Goal: Information Seeking & Learning: Check status

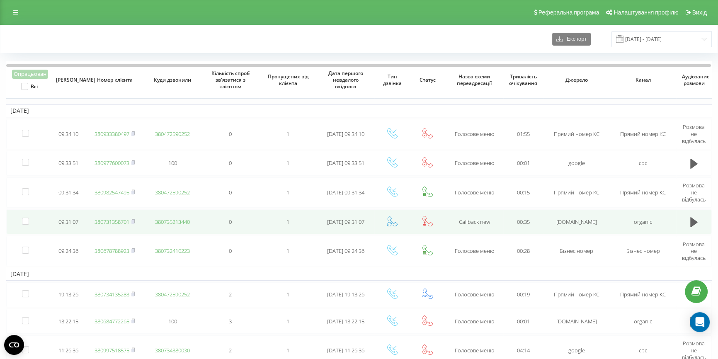
click at [115, 220] on link "380731358701" at bounding box center [112, 221] width 35 height 7
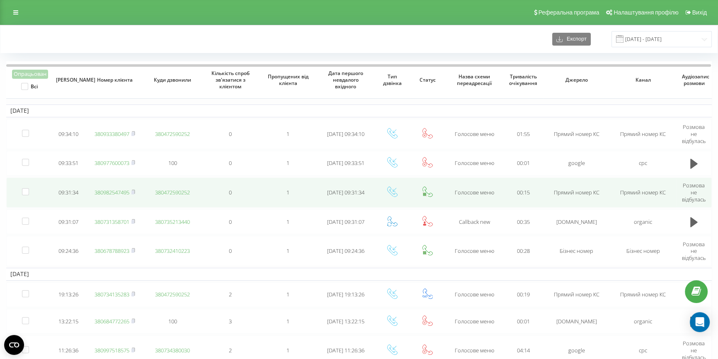
click at [111, 192] on link "380982547495" at bounding box center [112, 192] width 35 height 7
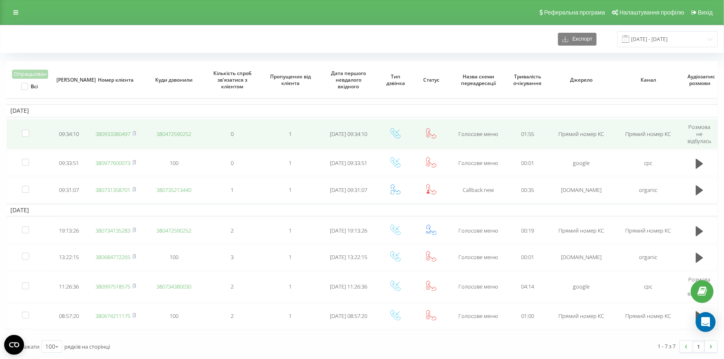
click at [116, 134] on link "380933380497" at bounding box center [112, 133] width 35 height 7
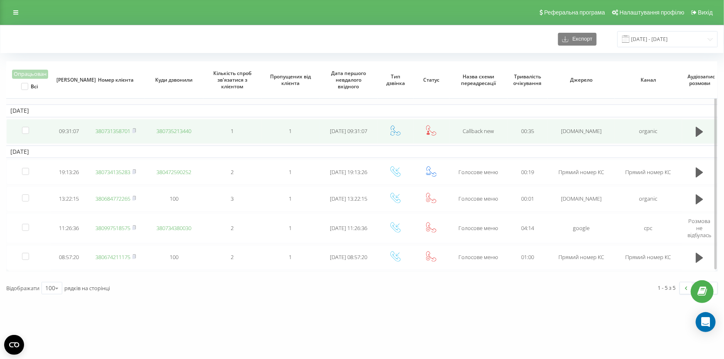
click at [112, 130] on link "380731358701" at bounding box center [112, 130] width 35 height 7
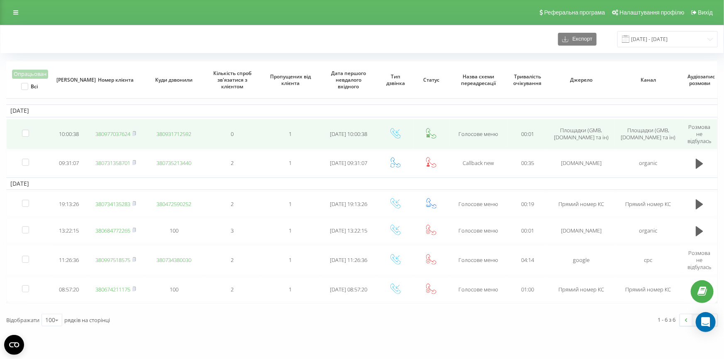
click at [104, 134] on link "380977037624" at bounding box center [112, 133] width 35 height 7
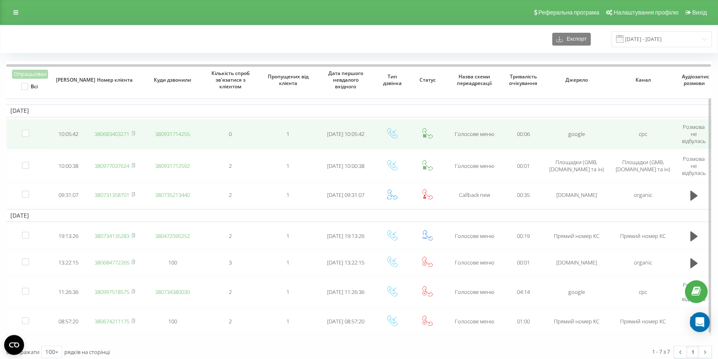
click at [118, 134] on link "380683403271" at bounding box center [112, 133] width 35 height 7
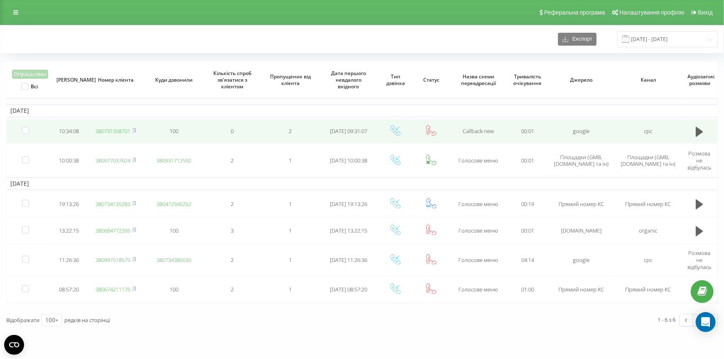
click at [109, 128] on link "380731358701" at bounding box center [112, 130] width 35 height 7
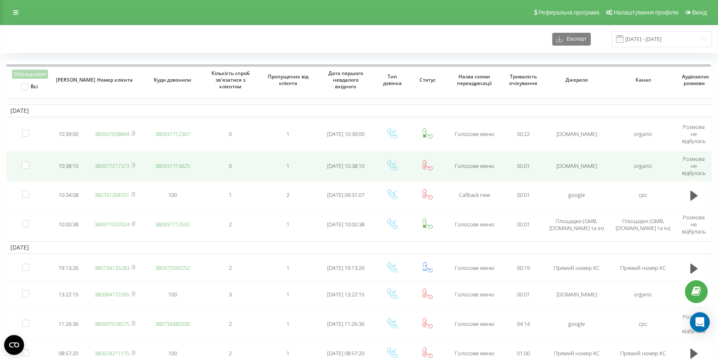
click at [103, 166] on link "380677217373" at bounding box center [112, 165] width 35 height 7
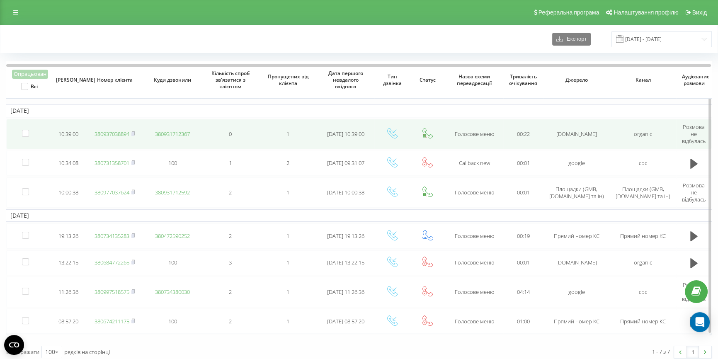
click at [109, 134] on link "380937038894" at bounding box center [112, 133] width 35 height 7
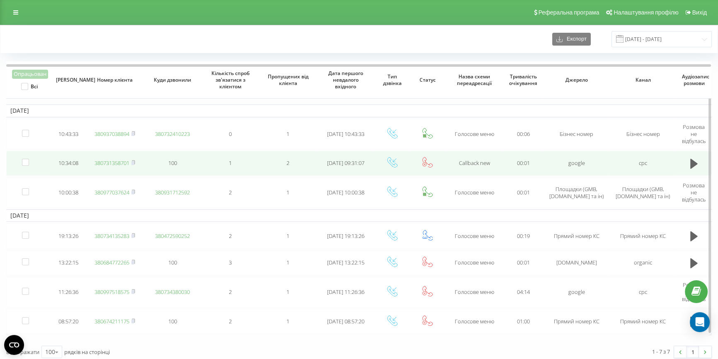
click at [113, 162] on link "380731358701" at bounding box center [112, 162] width 35 height 7
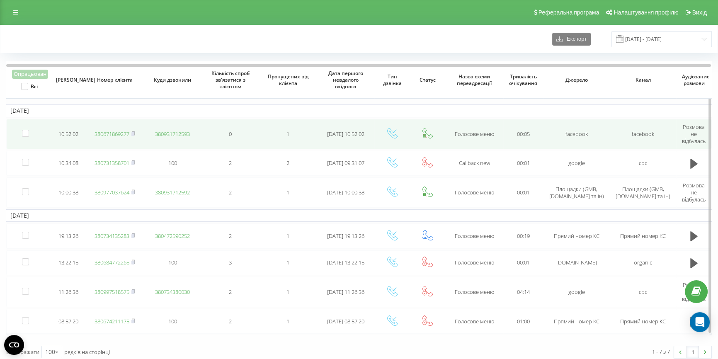
click at [112, 134] on link "380671869277" at bounding box center [112, 133] width 35 height 7
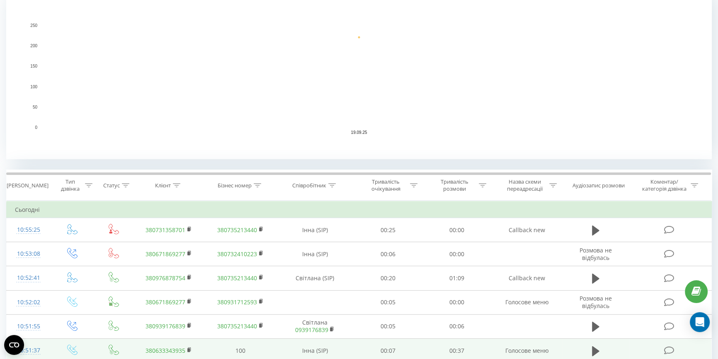
scroll to position [226, 0]
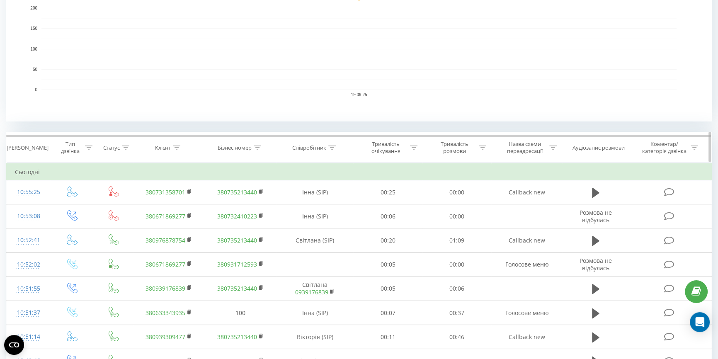
click at [174, 146] on icon at bounding box center [176, 148] width 7 height 4
click at [154, 205] on input "text" at bounding box center [169, 207] width 73 height 15
paste input "380997518575"
type input "380997518575"
click at [184, 225] on span "OK" at bounding box center [186, 223] width 23 height 13
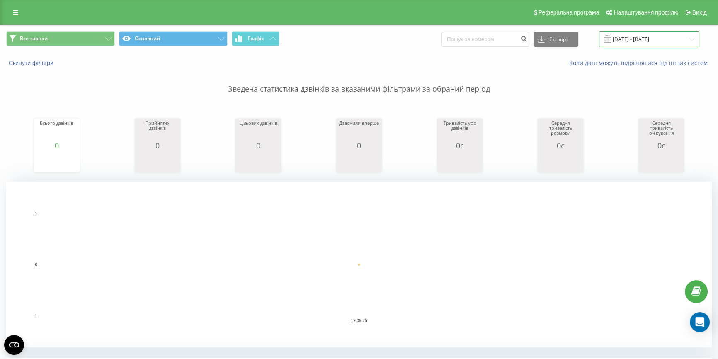
click at [627, 36] on input "19.09.2025 - 19.09.2025" at bounding box center [649, 39] width 100 height 16
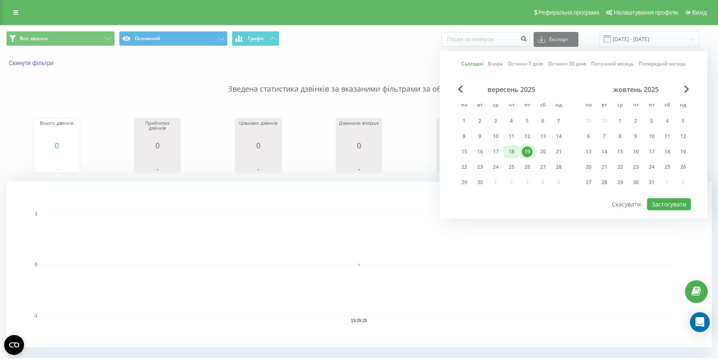
click at [508, 148] on div "18" at bounding box center [511, 151] width 11 height 11
click at [656, 201] on button "Застосувати" at bounding box center [669, 204] width 44 height 12
type input "18.09.2025 - 18.09.2025"
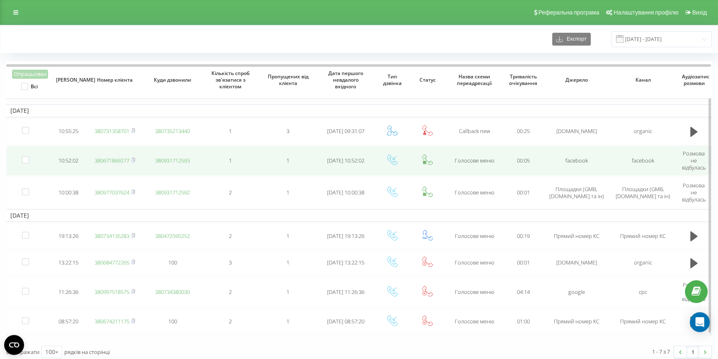
click at [108, 161] on link "380671869277" at bounding box center [112, 160] width 35 height 7
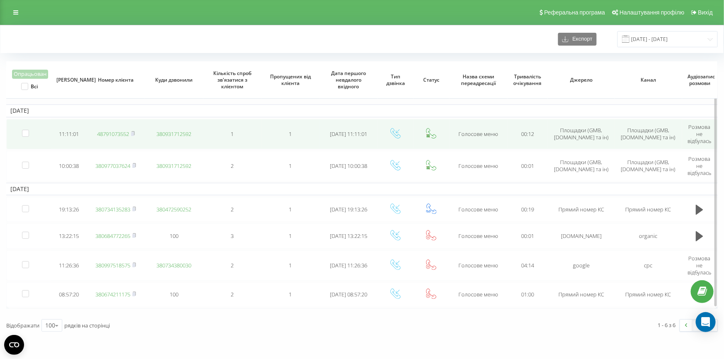
click at [110, 133] on link "48791073552" at bounding box center [113, 133] width 32 height 7
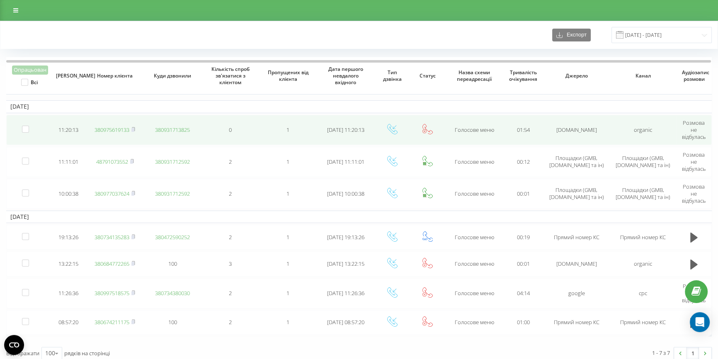
click at [110, 127] on link "380975619133" at bounding box center [112, 129] width 35 height 7
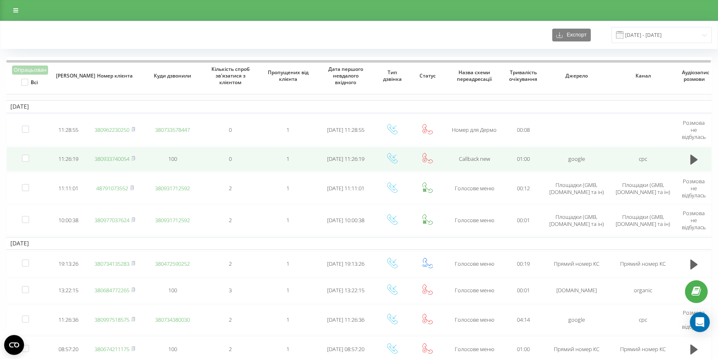
click at [112, 155] on link "380933740054" at bounding box center [112, 158] width 35 height 7
click at [114, 160] on link "380933740054" at bounding box center [112, 158] width 35 height 7
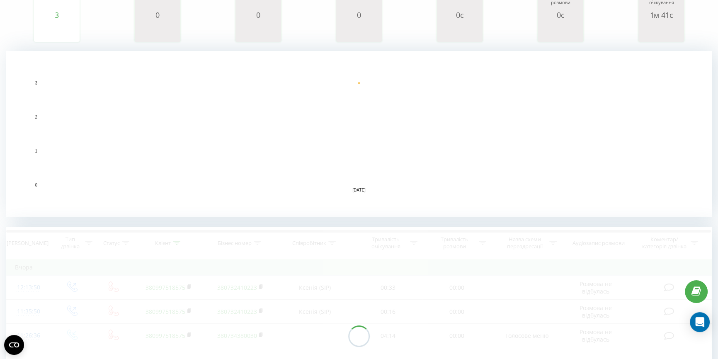
scroll to position [243, 0]
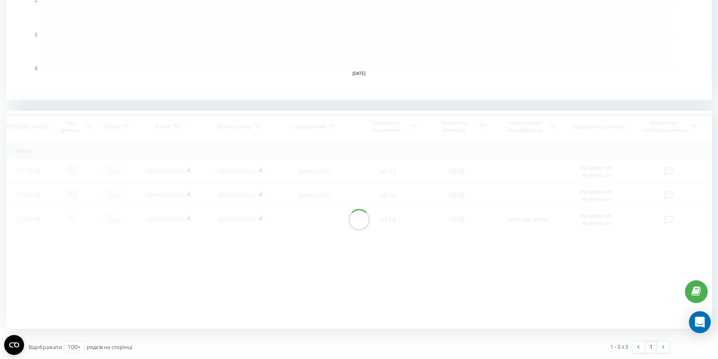
click at [703, 321] on icon "Open Intercom Messenger" at bounding box center [700, 322] width 10 height 11
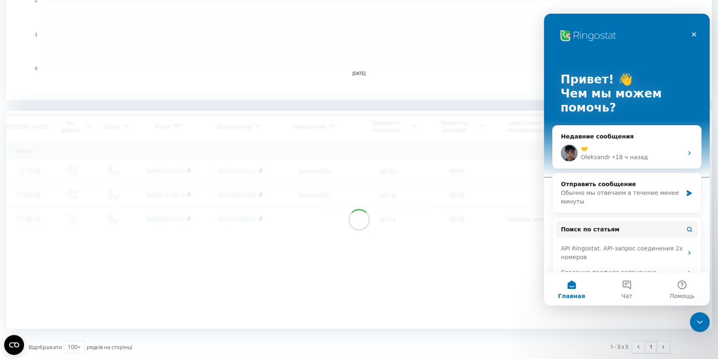
scroll to position [0, 0]
click at [654, 149] on div "🤝" at bounding box center [632, 148] width 102 height 9
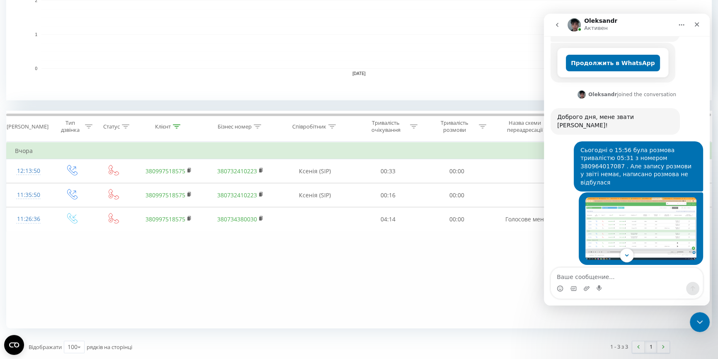
scroll to position [301, 0]
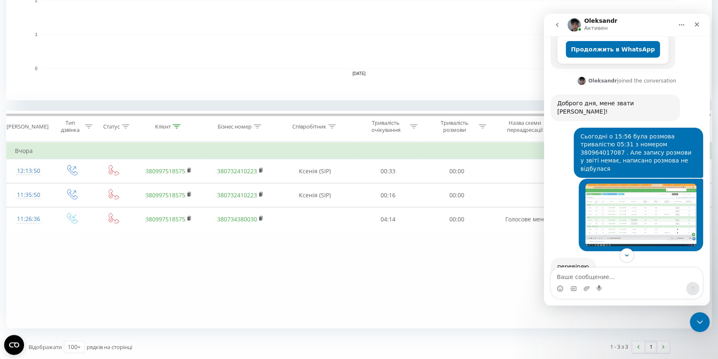
click at [633, 184] on img "Світлана говорит…" at bounding box center [640, 215] width 111 height 63
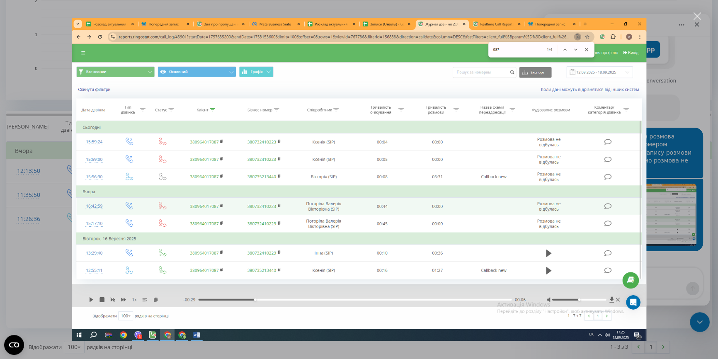
scroll to position [0, 0]
click at [697, 17] on div "Закрыть" at bounding box center [698, 16] width 8 height 8
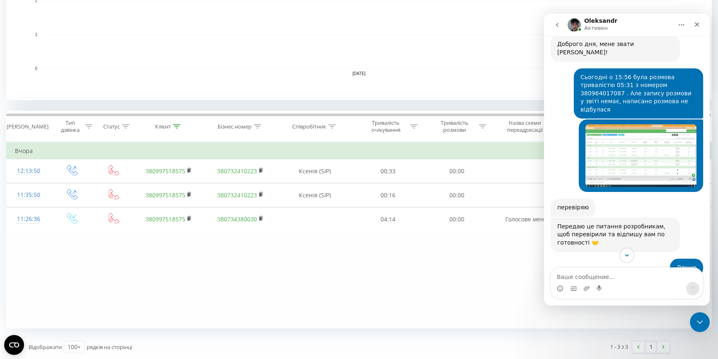
scroll to position [399, 0]
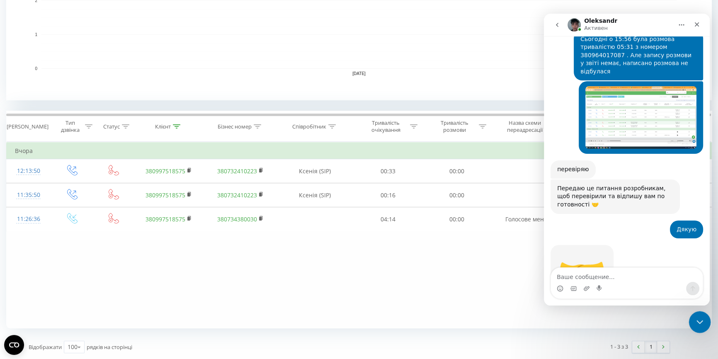
click at [694, 327] on div "Закрыть службу сообщений Intercom" at bounding box center [699, 321] width 20 height 20
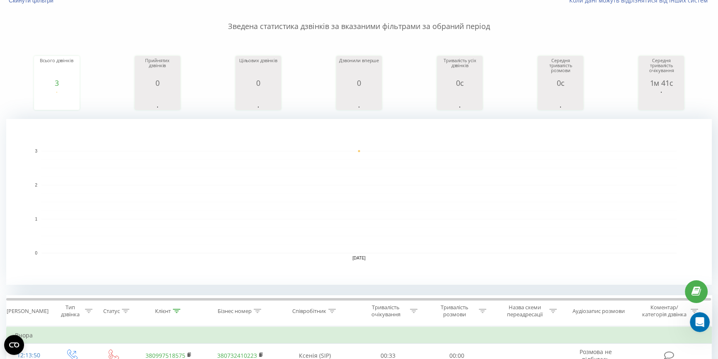
scroll to position [0, 0]
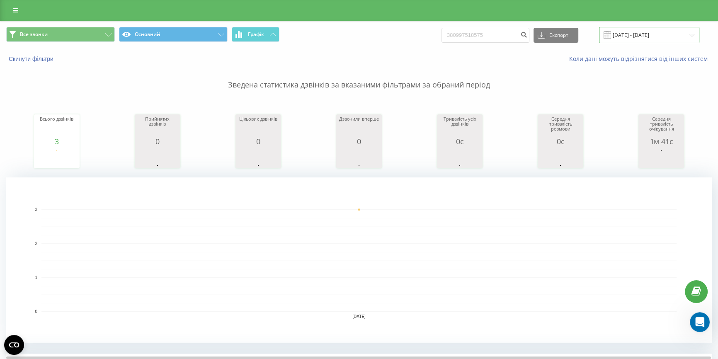
click at [631, 39] on input "18.09.2025 - 18.09.2025" at bounding box center [649, 35] width 100 height 16
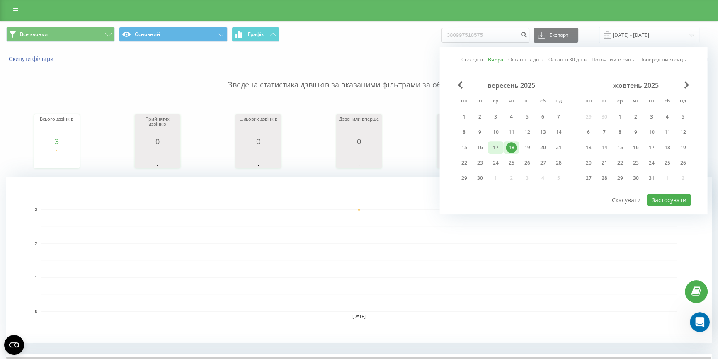
click at [496, 145] on div "17" at bounding box center [495, 147] width 11 height 11
click at [653, 194] on button "Застосувати" at bounding box center [669, 200] width 44 height 12
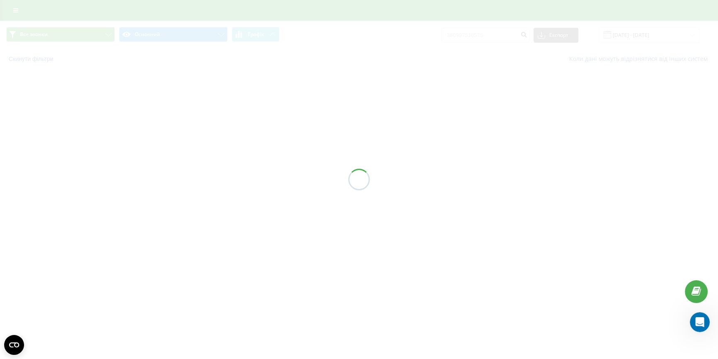
type input "17.09.2025 - 17.09.2025"
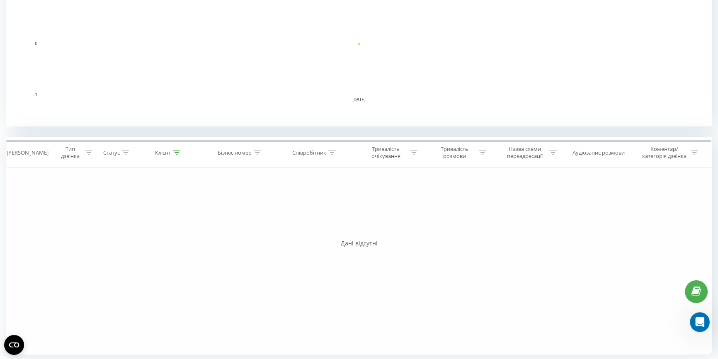
scroll to position [219, 0]
click at [178, 150] on icon at bounding box center [176, 150] width 7 height 4
click at [172, 209] on input "380997518575" at bounding box center [169, 210] width 73 height 15
type input "3"
click at [178, 226] on span "OK" at bounding box center [186, 226] width 23 height 13
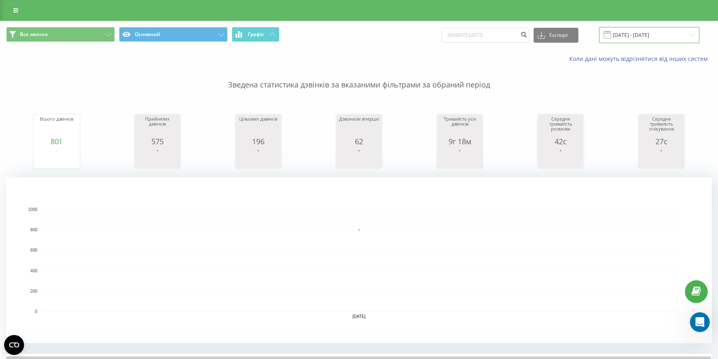
click at [635, 37] on input "17.09.2025 - 17.09.2025" at bounding box center [649, 35] width 100 height 16
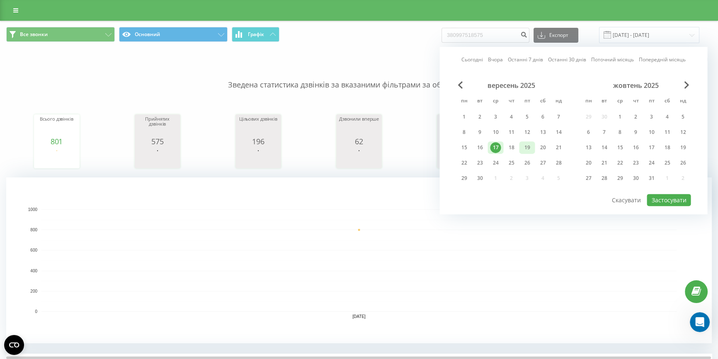
click at [524, 146] on div "19" at bounding box center [527, 147] width 11 height 11
click at [665, 194] on button "Застосувати" at bounding box center [669, 200] width 44 height 12
type input "19.09.2025 - 19.09.2025"
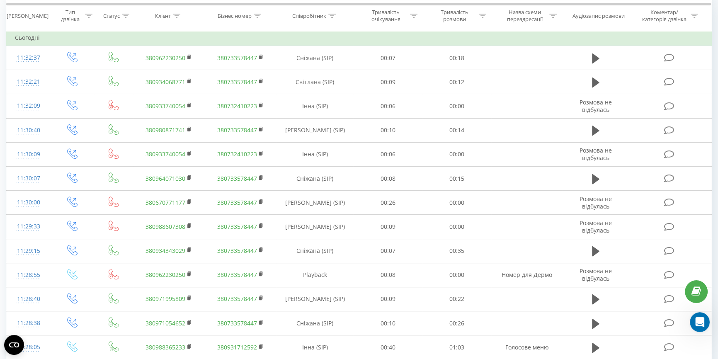
scroll to position [301, 0]
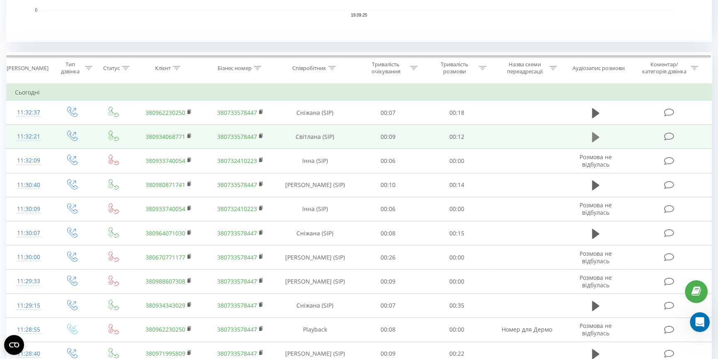
click at [594, 135] on icon at bounding box center [595, 137] width 7 height 10
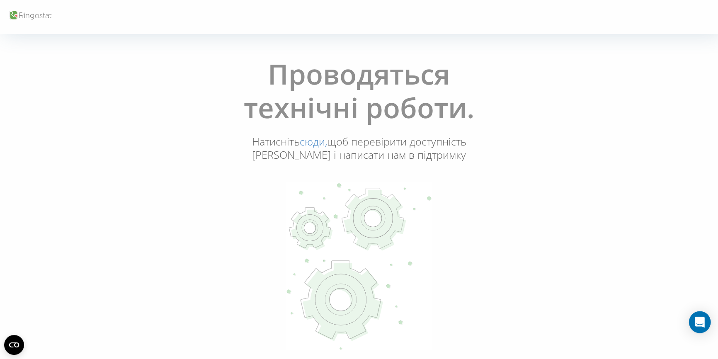
click at [697, 316] on div "Open Intercom Messenger" at bounding box center [700, 322] width 22 height 22
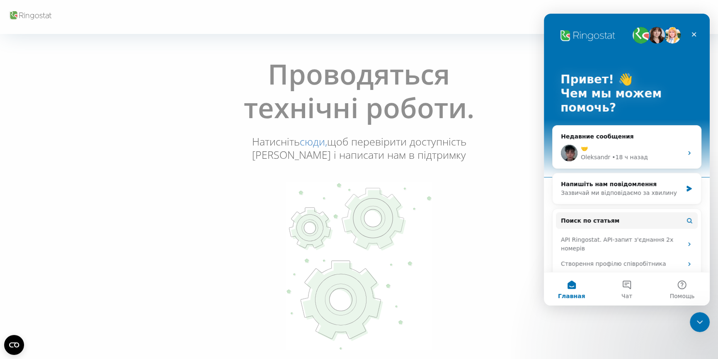
click at [697, 315] on div "Закрыть службу сообщений Intercom" at bounding box center [700, 322] width 20 height 20
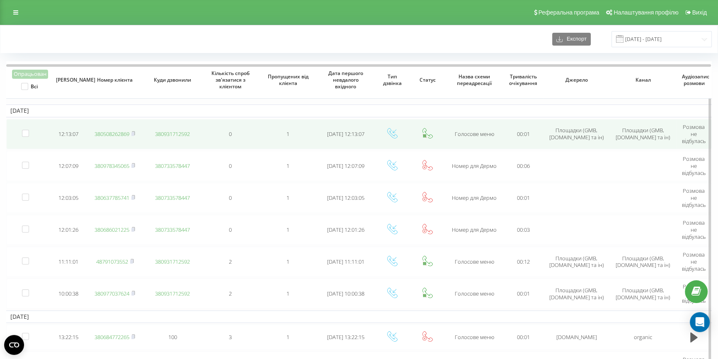
click at [112, 131] on link "380508262869" at bounding box center [112, 133] width 35 height 7
click at [107, 133] on link "380675507224" at bounding box center [112, 133] width 35 height 7
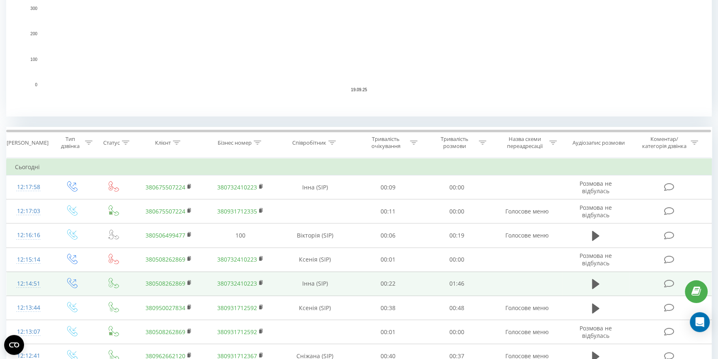
scroll to position [301, 0]
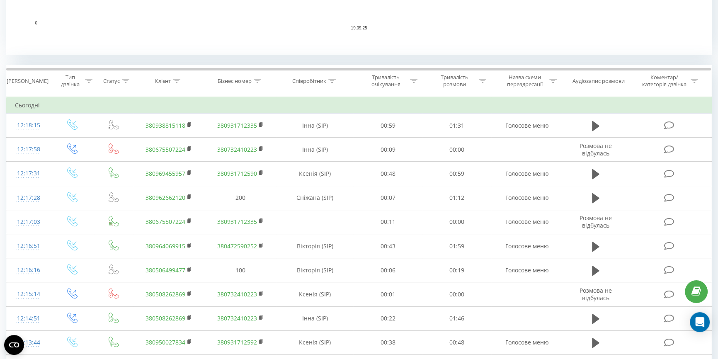
scroll to position [301, 0]
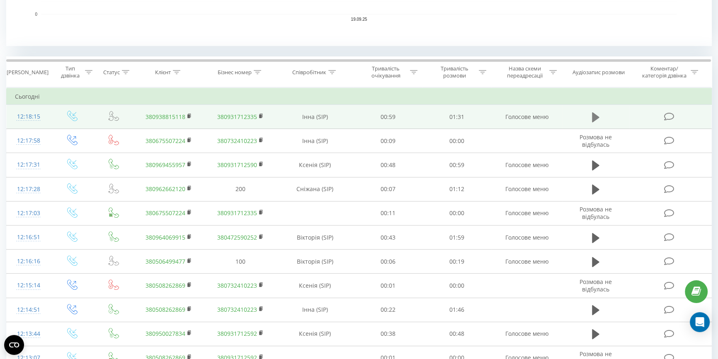
click at [595, 118] on icon at bounding box center [595, 117] width 7 height 10
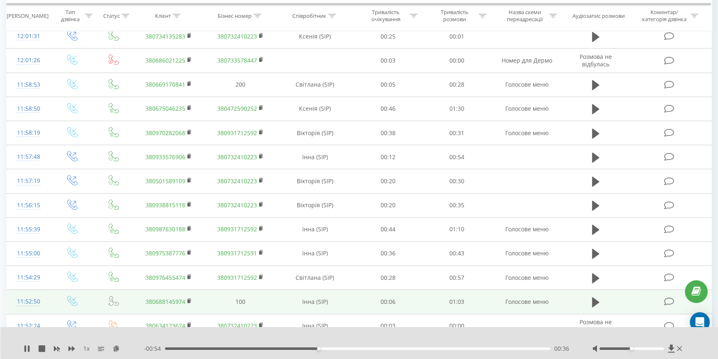
scroll to position [792, 0]
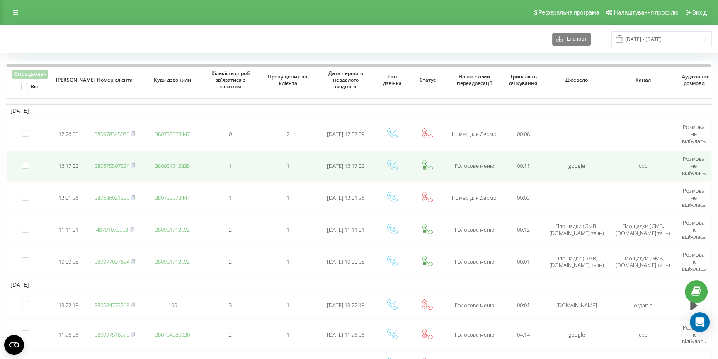
click at [110, 165] on link "380675507224" at bounding box center [112, 165] width 35 height 7
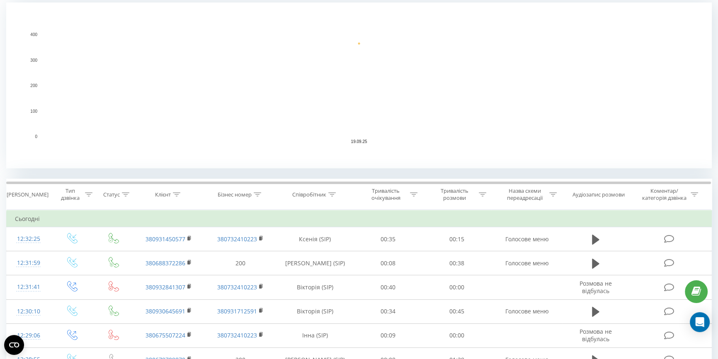
scroll to position [188, 0]
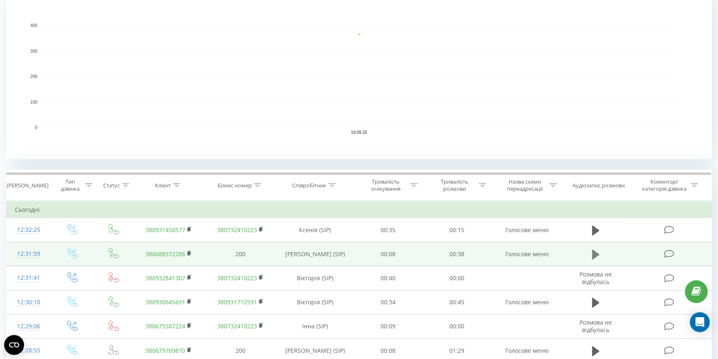
click at [593, 253] on icon at bounding box center [595, 255] width 7 height 10
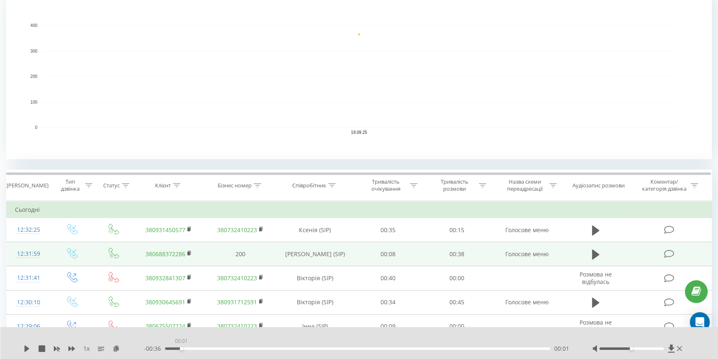
drag, startPoint x: 546, startPoint y: 347, endPoint x: 176, endPoint y: 364, distance: 370.2
click at [25, 350] on icon at bounding box center [26, 348] width 5 height 7
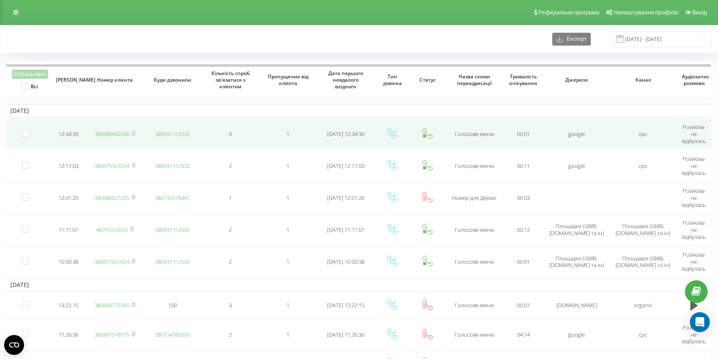
click at [119, 133] on link "380980462340" at bounding box center [112, 133] width 35 height 7
